Goal: Task Accomplishment & Management: Use online tool/utility

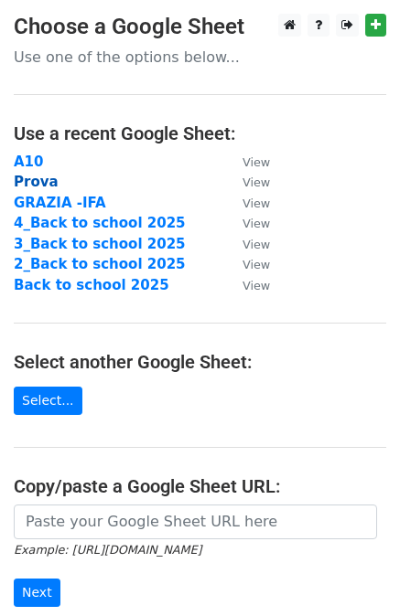
click at [33, 185] on strong "Prova" at bounding box center [36, 182] width 45 height 16
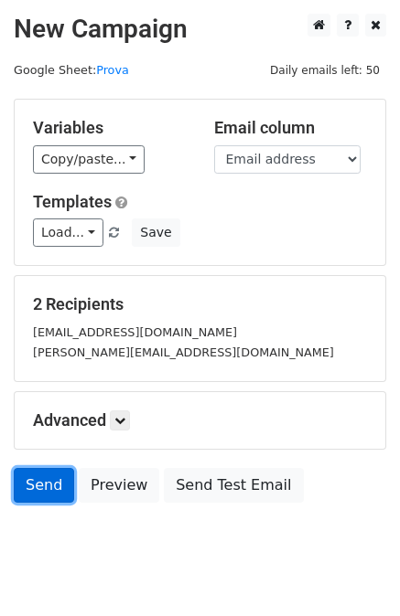
click at [42, 484] on link "Send" at bounding box center [44, 485] width 60 height 35
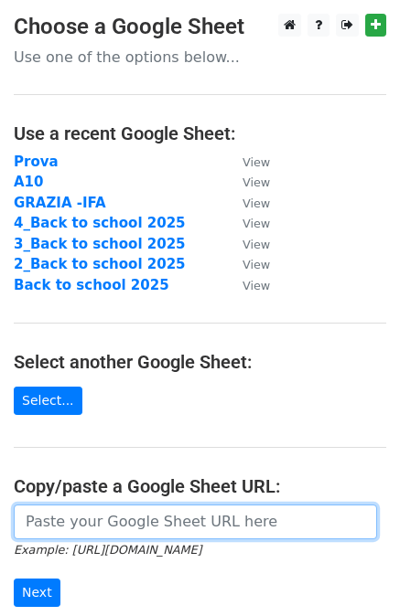
click at [81, 515] on input "url" at bounding box center [195, 522] width 363 height 35
paste input "[URL][DOMAIN_NAME]"
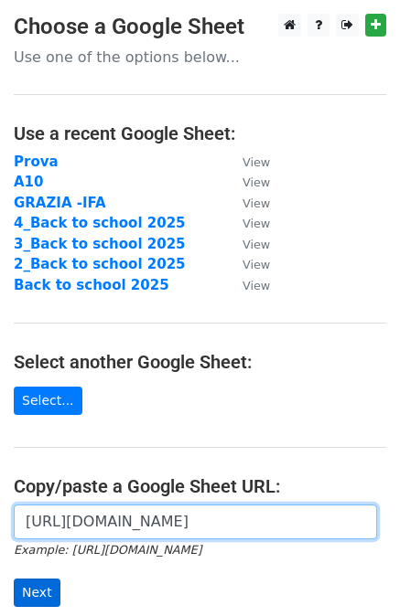
type input "[URL][DOMAIN_NAME]"
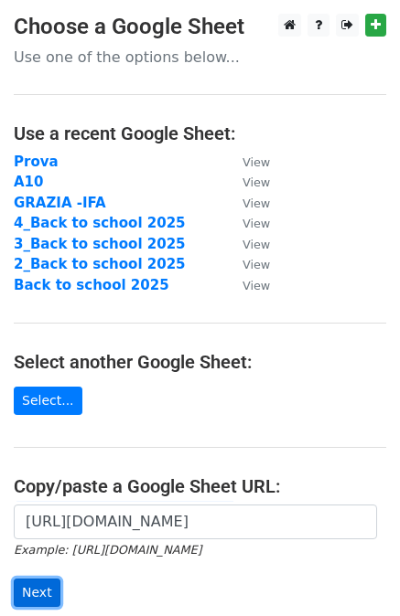
scroll to position [0, 0]
click at [51, 591] on input "Next" at bounding box center [37, 593] width 47 height 28
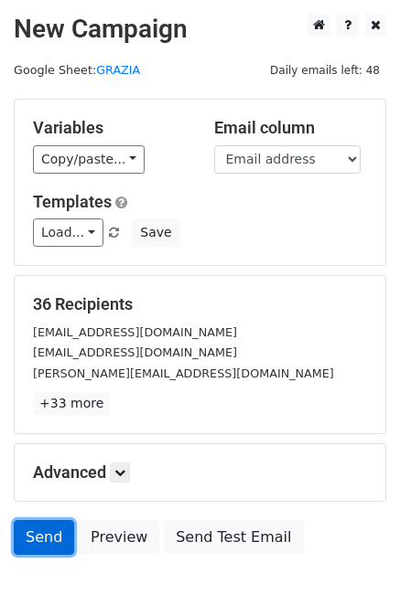
click at [48, 539] on link "Send" at bounding box center [44, 537] width 60 height 35
